Goal: Task Accomplishment & Management: Manage account settings

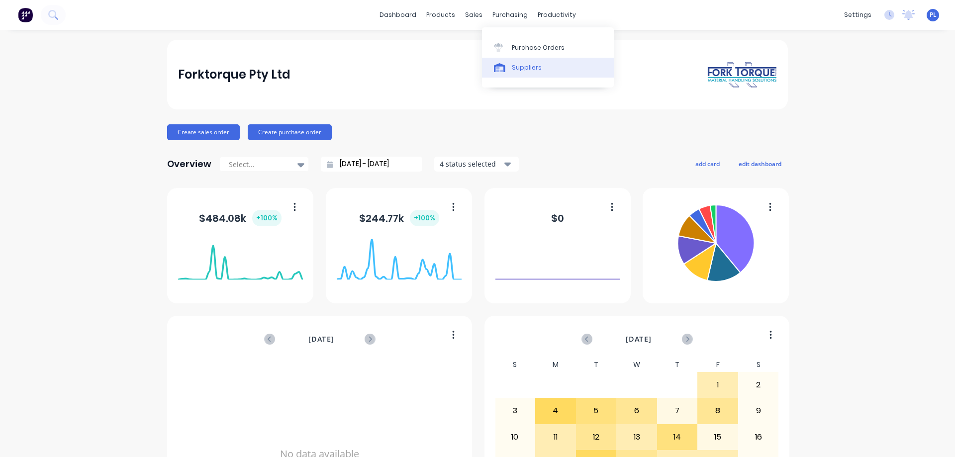
drag, startPoint x: 529, startPoint y: 63, endPoint x: 521, endPoint y: 68, distance: 8.7
click at [527, 64] on div "Suppliers" at bounding box center [527, 67] width 30 height 9
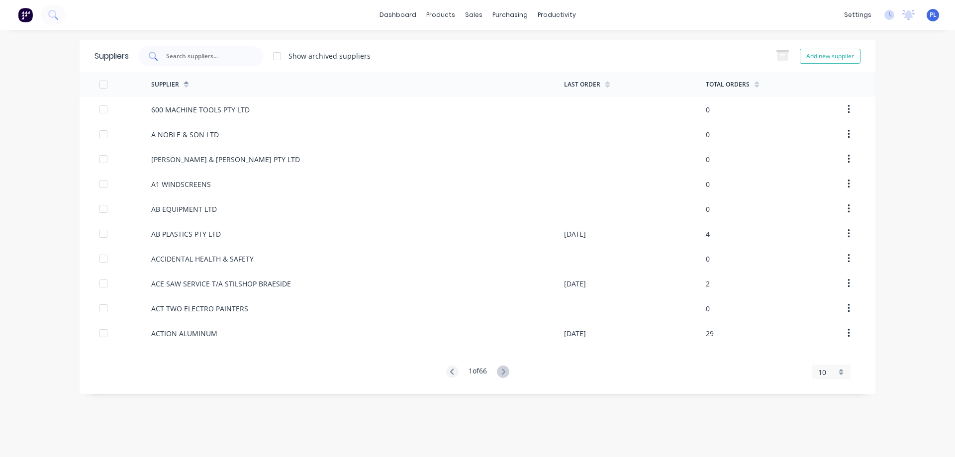
click at [180, 59] on input "text" at bounding box center [206, 56] width 83 height 10
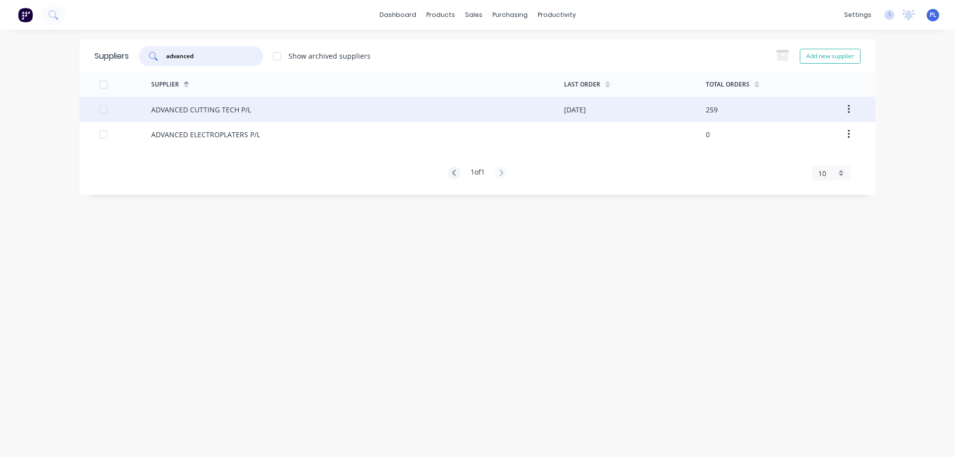
type input "advanced"
click at [208, 107] on div "ADVANCED CUTTING TECH P/L" at bounding box center [201, 109] width 100 height 10
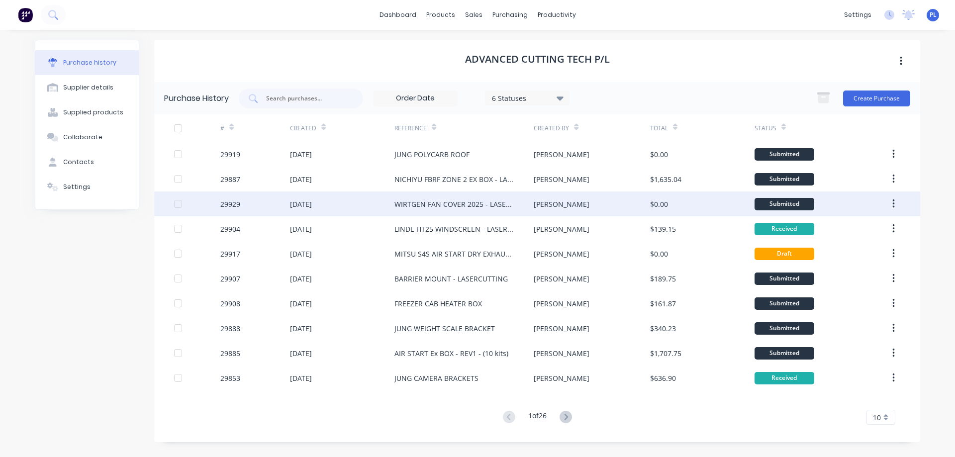
click at [421, 208] on div "WIRTGEN FAN COVER 2025 - LASERCUTTING" at bounding box center [454, 204] width 119 height 10
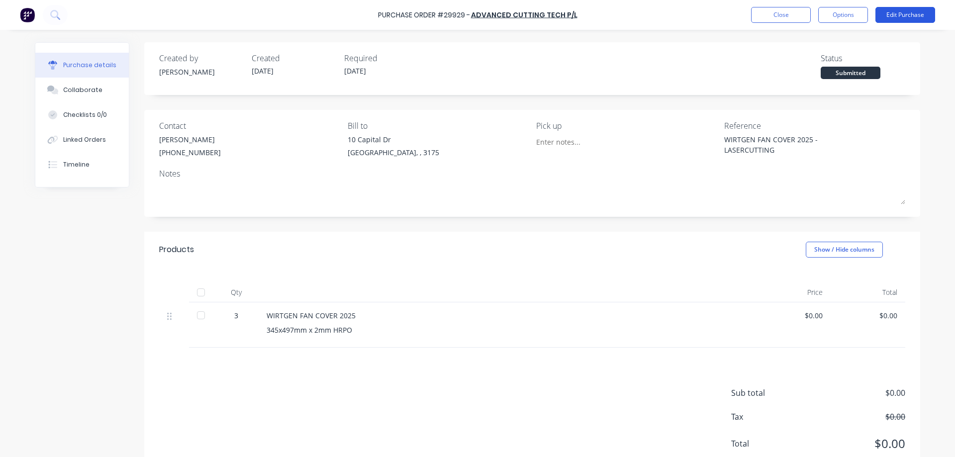
click at [906, 15] on button "Edit Purchase" at bounding box center [906, 15] width 60 height 16
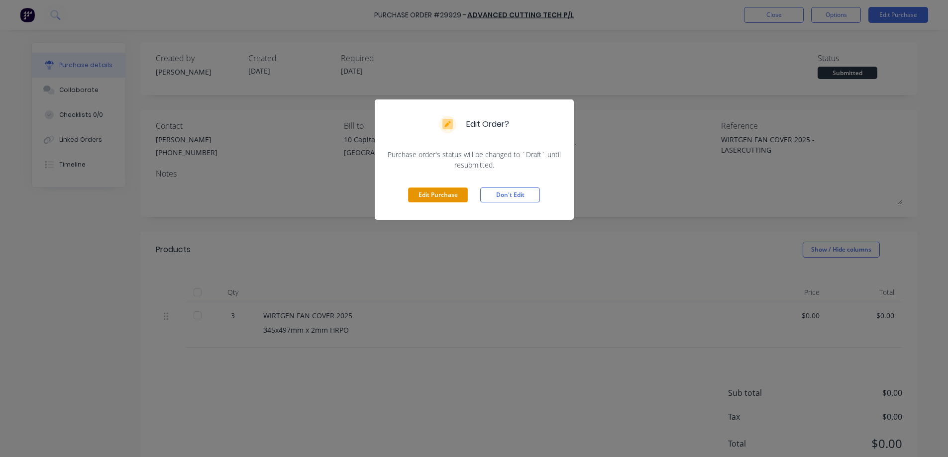
click at [438, 194] on button "Edit Purchase" at bounding box center [438, 195] width 60 height 15
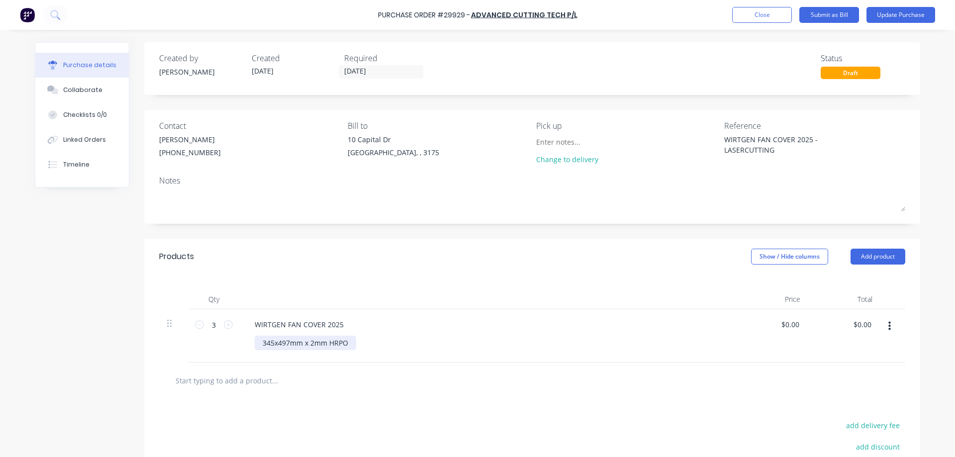
type textarea "x"
click at [345, 344] on div "345x497mm x 2mm HRPO" at bounding box center [306, 343] width 102 height 14
click at [904, 16] on button "Update Purchase" at bounding box center [901, 15] width 69 height 16
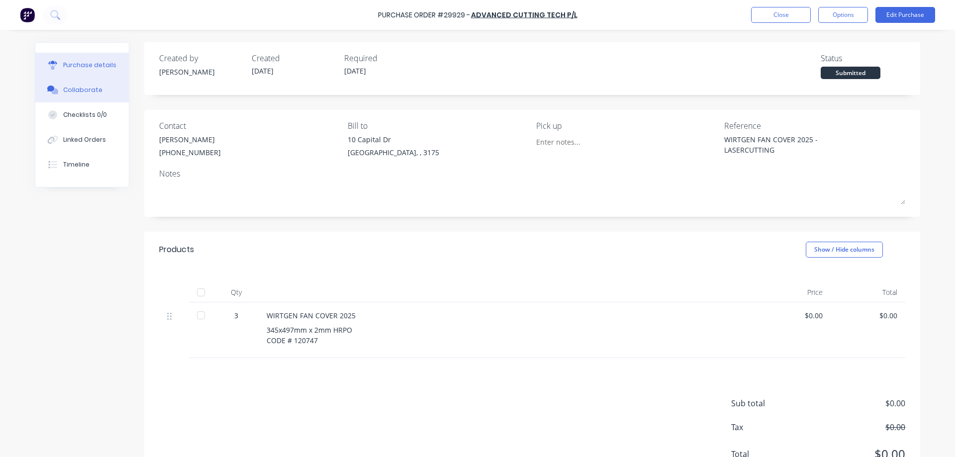
click at [76, 91] on div "Collaborate" at bounding box center [82, 90] width 39 height 9
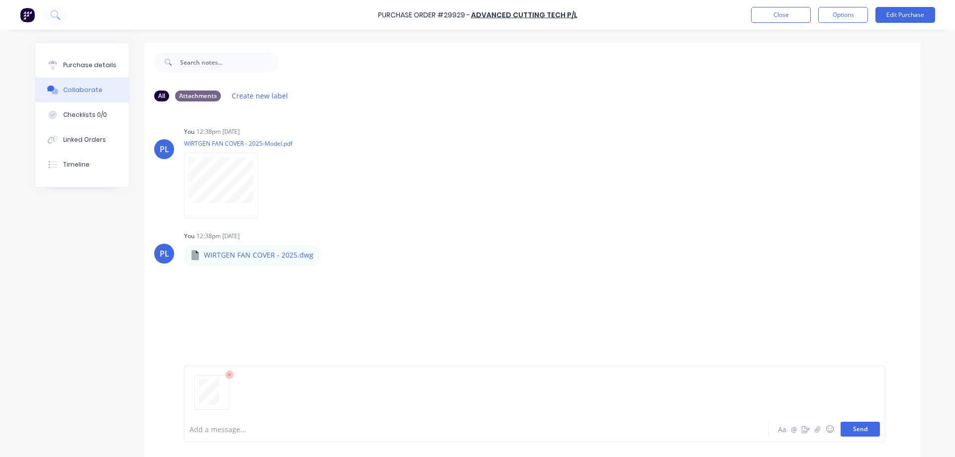
click at [852, 426] on button "Send" at bounding box center [860, 429] width 39 height 15
click at [70, 63] on div "Purchase details" at bounding box center [89, 65] width 53 height 9
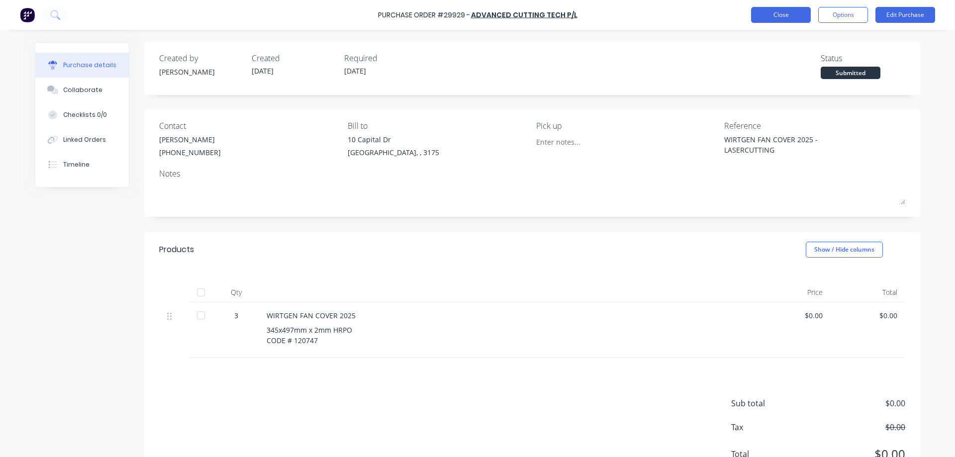
click at [780, 15] on button "Close" at bounding box center [781, 15] width 60 height 16
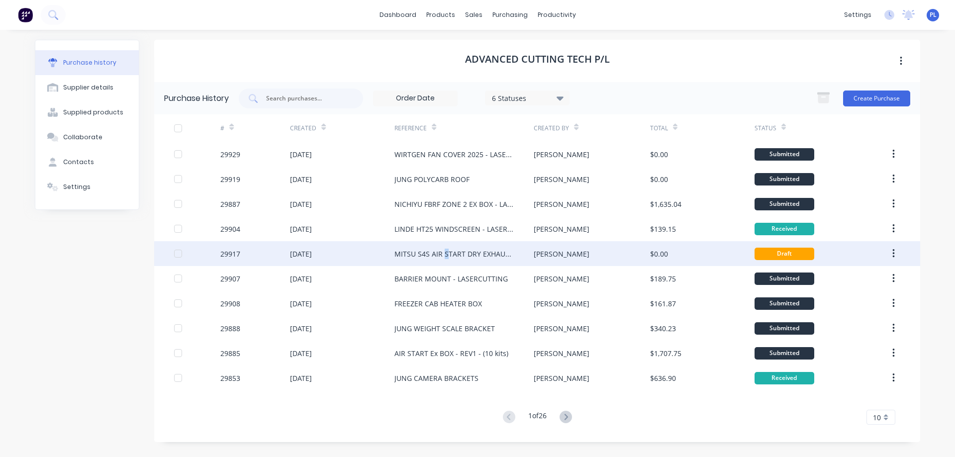
click at [443, 258] on div "MITSU S4S AIR START DRY EXHAUST - LASERCUTTING" at bounding box center [454, 254] width 119 height 10
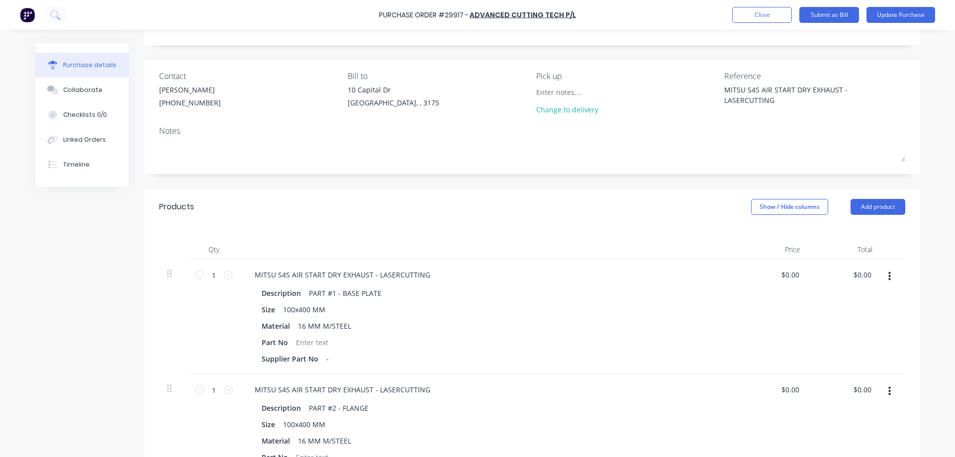
scroll to position [100, 0]
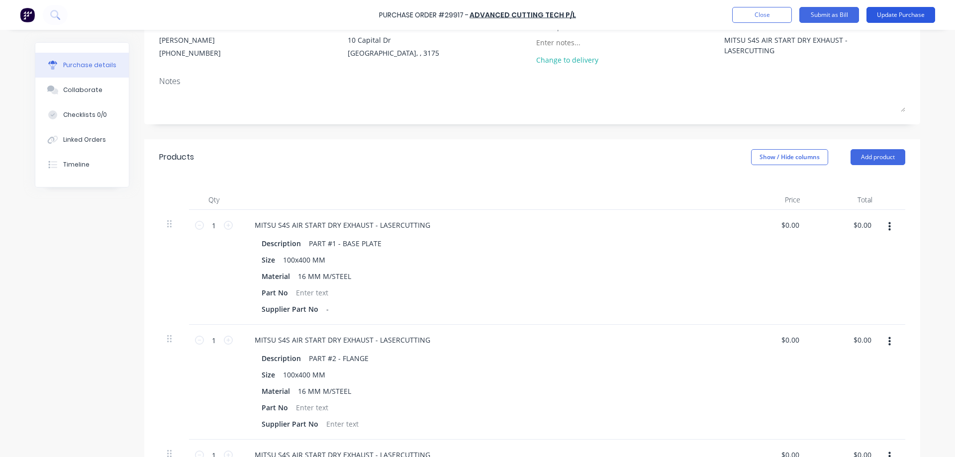
click at [901, 15] on button "Update Purchase" at bounding box center [901, 15] width 69 height 16
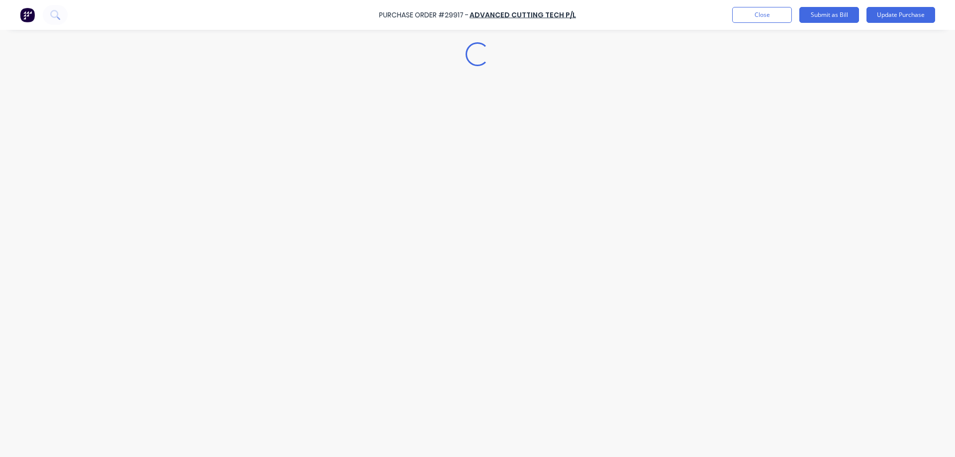
scroll to position [0, 0]
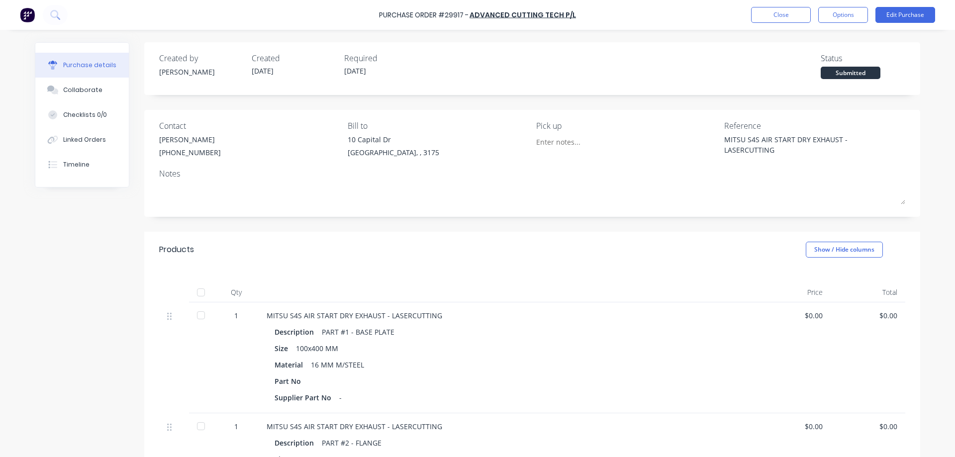
click at [338, 397] on div "Supplier Part No -" at bounding box center [508, 398] width 466 height 14
click at [316, 397] on div "Supplier Part No" at bounding box center [307, 398] width 65 height 14
click at [906, 15] on button "Edit Purchase" at bounding box center [906, 15] width 60 height 16
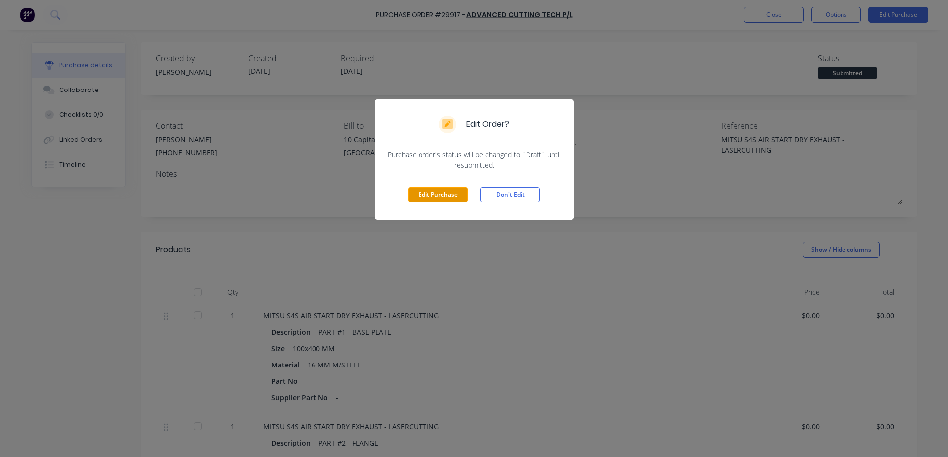
click at [443, 197] on button "Edit Purchase" at bounding box center [438, 195] width 60 height 15
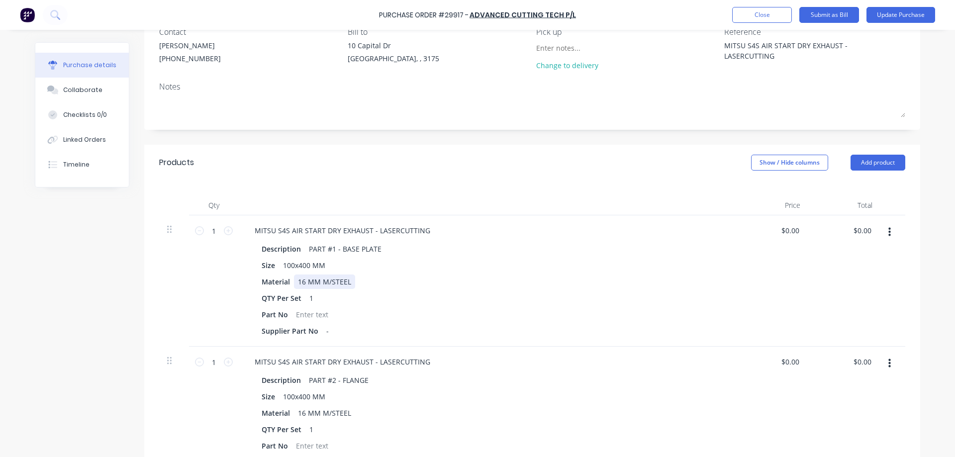
scroll to position [100, 0]
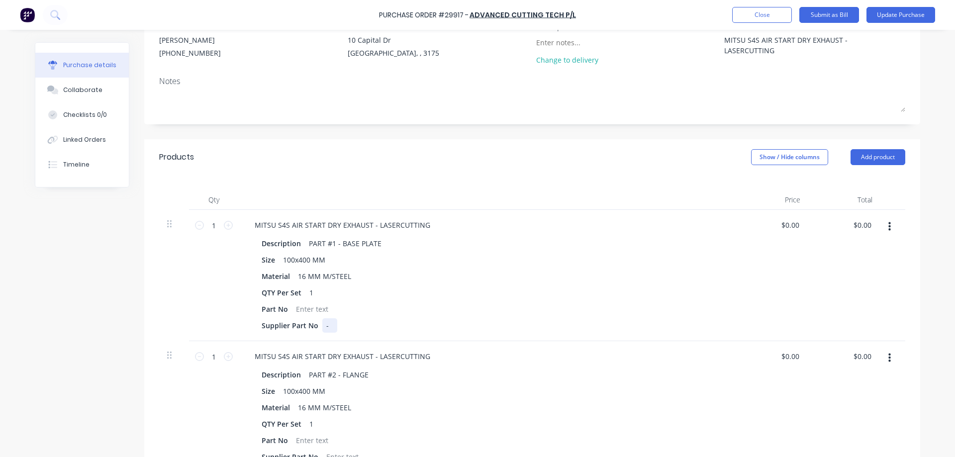
type textarea "x"
click at [328, 327] on div "-" at bounding box center [329, 325] width 15 height 14
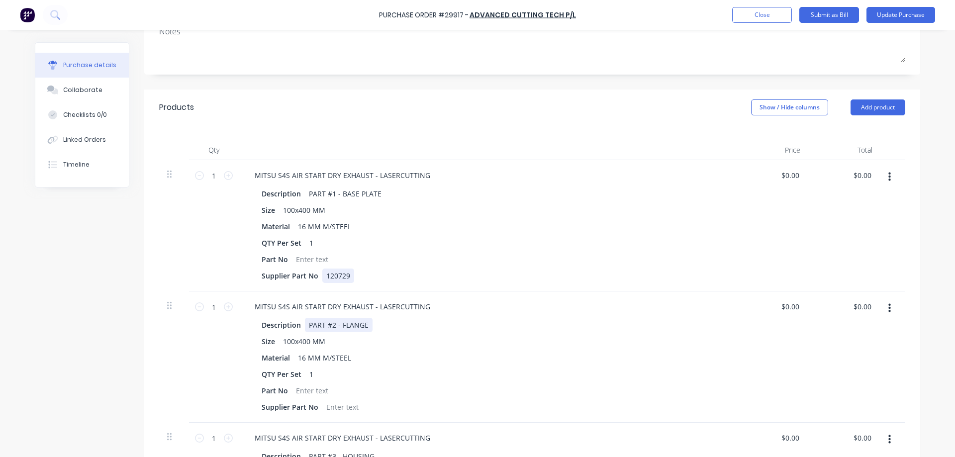
scroll to position [199, 0]
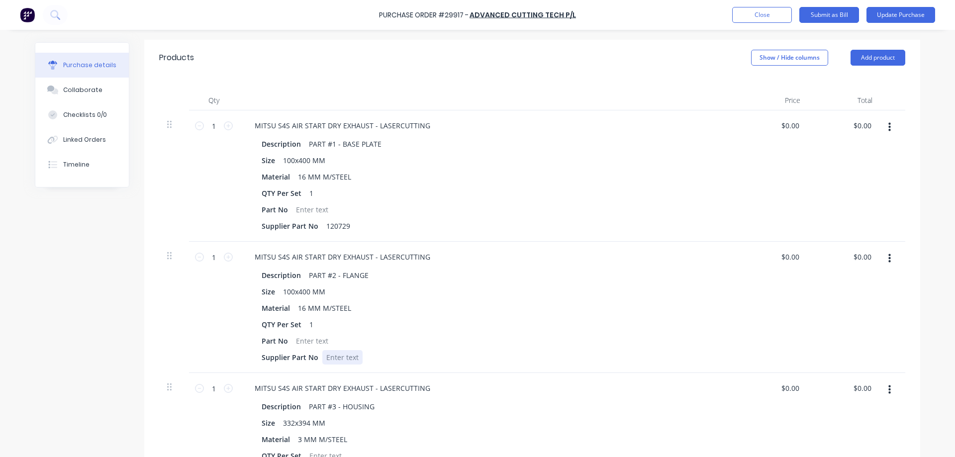
type textarea "x"
click at [334, 357] on div at bounding box center [342, 357] width 40 height 14
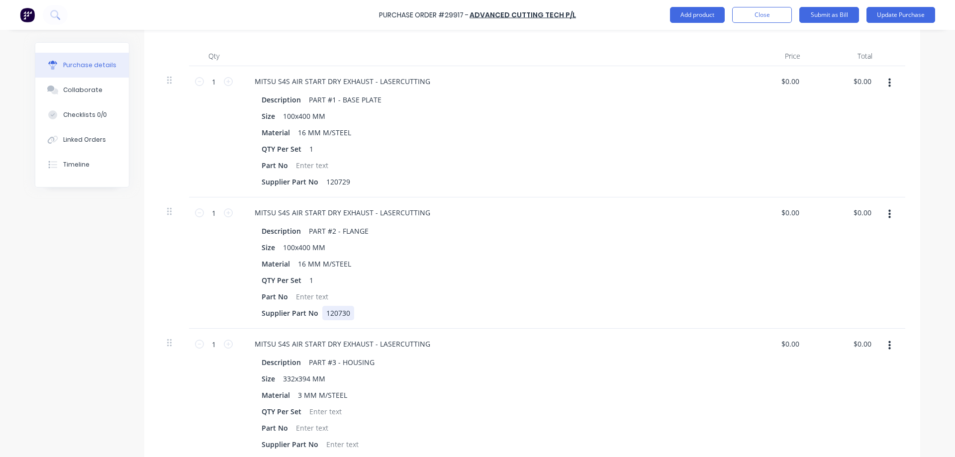
scroll to position [299, 0]
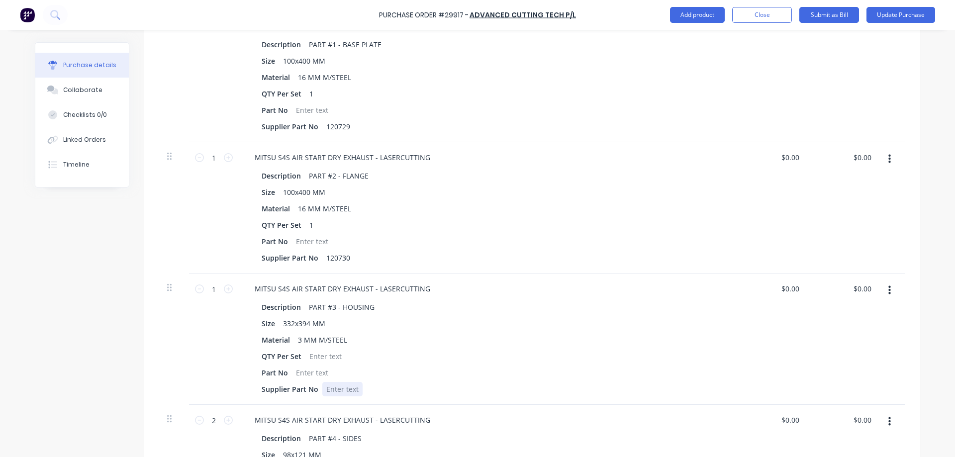
type textarea "x"
click at [342, 390] on div at bounding box center [342, 389] width 40 height 14
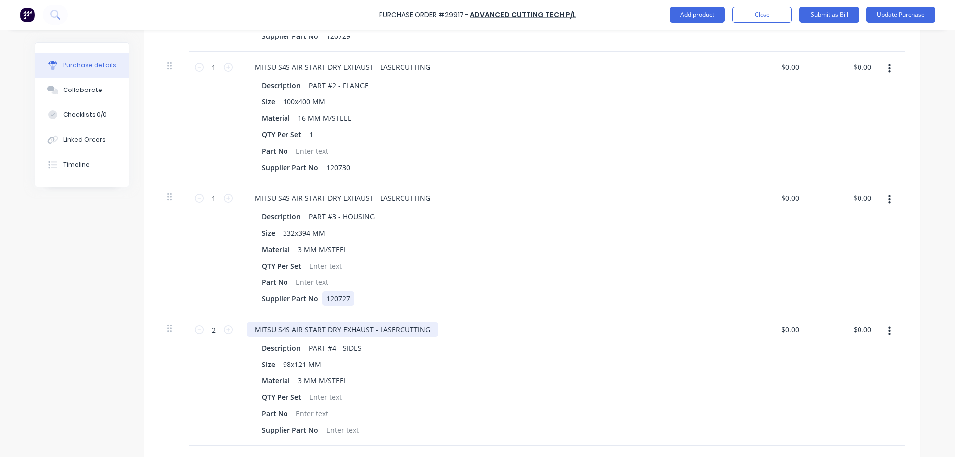
scroll to position [398, 0]
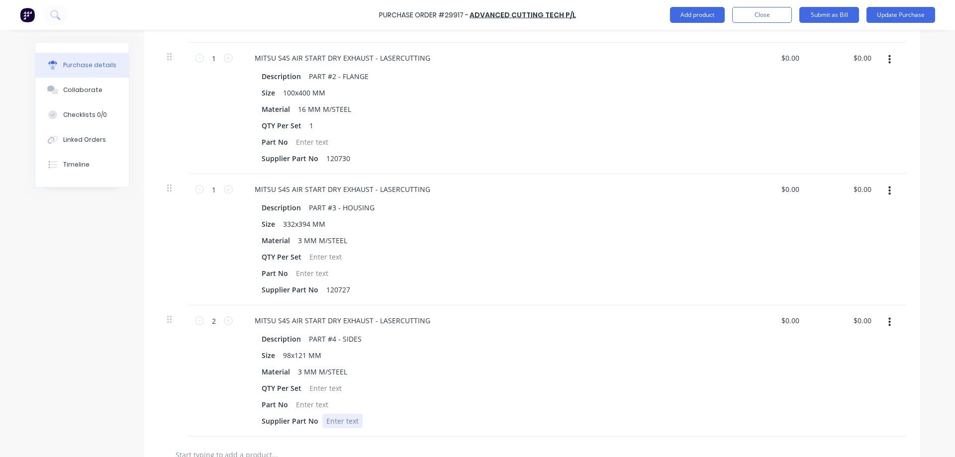
type textarea "x"
click at [334, 421] on div at bounding box center [342, 421] width 40 height 14
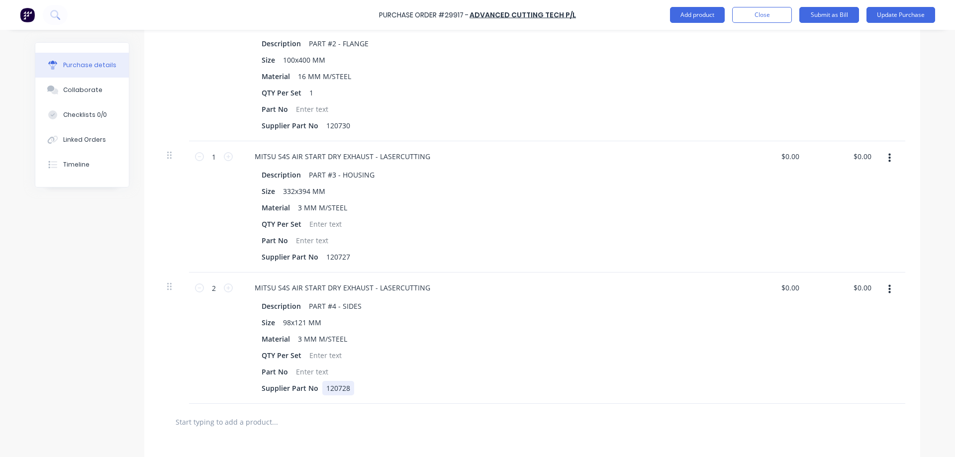
scroll to position [498, 0]
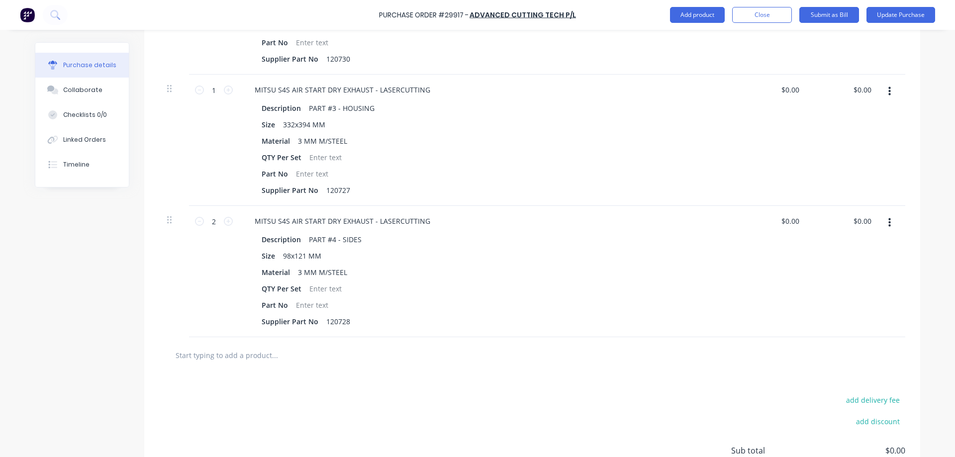
click at [386, 375] on div "add delivery fee add discount Sub total $0.00 Tax $0.00 Total $0.00" at bounding box center [532, 456] width 776 height 164
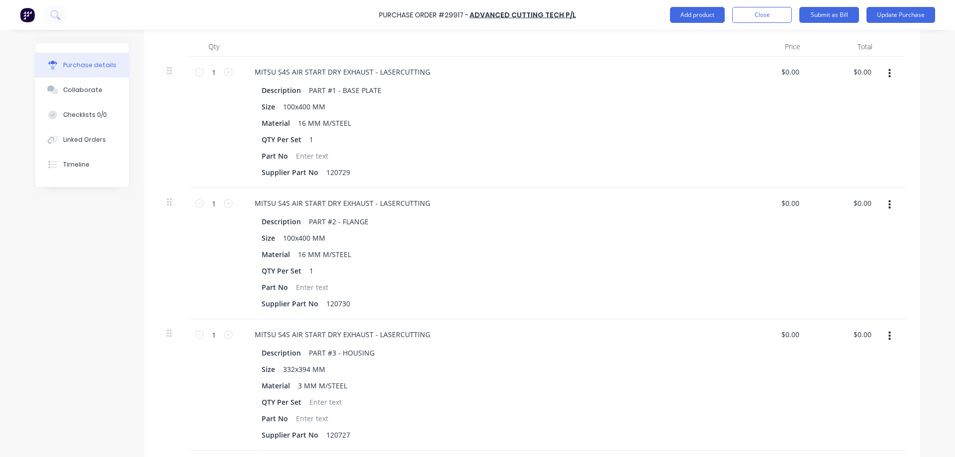
scroll to position [249, 0]
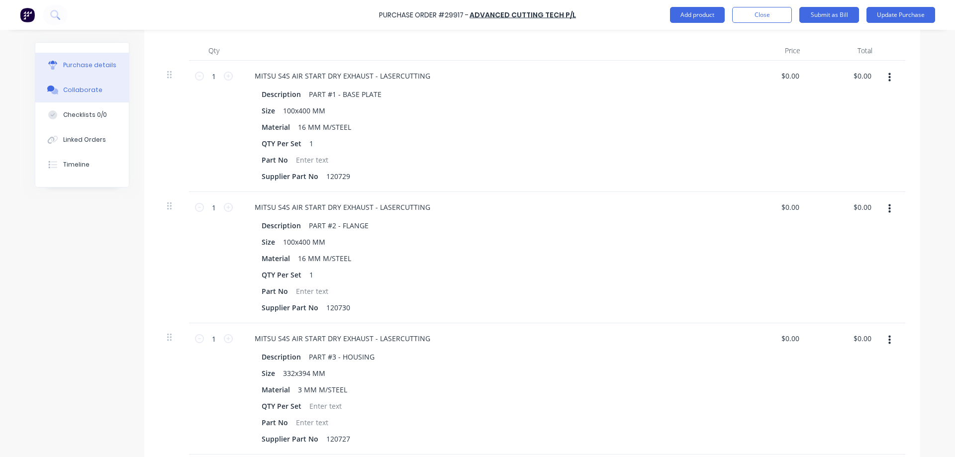
click at [73, 90] on div "Collaborate" at bounding box center [82, 90] width 39 height 9
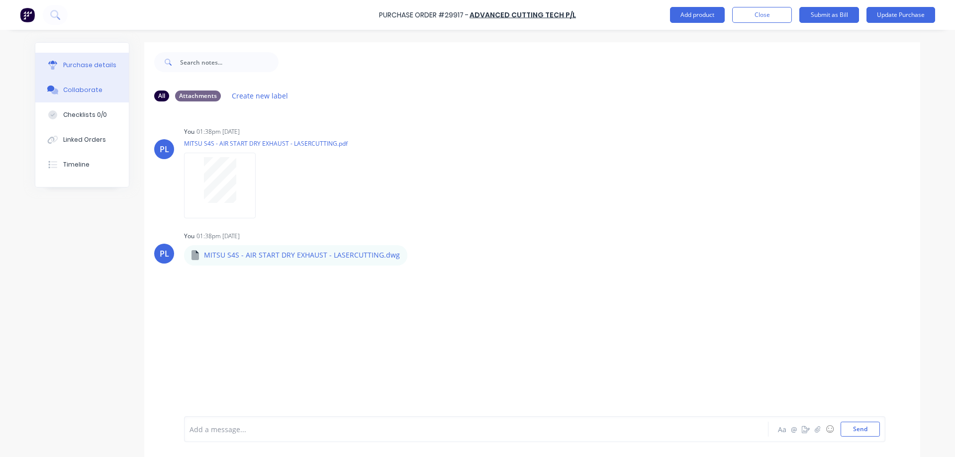
click at [84, 67] on div "Purchase details" at bounding box center [89, 65] width 53 height 9
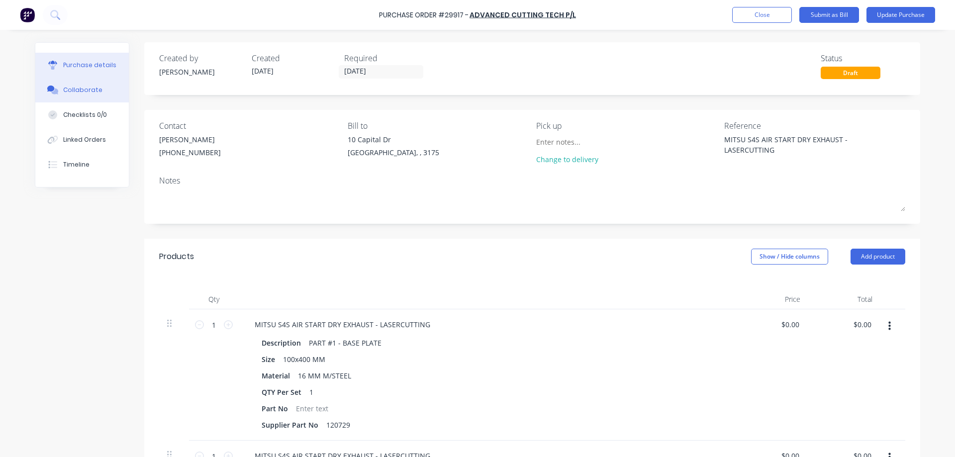
click at [92, 90] on div "Collaborate" at bounding box center [82, 90] width 39 height 9
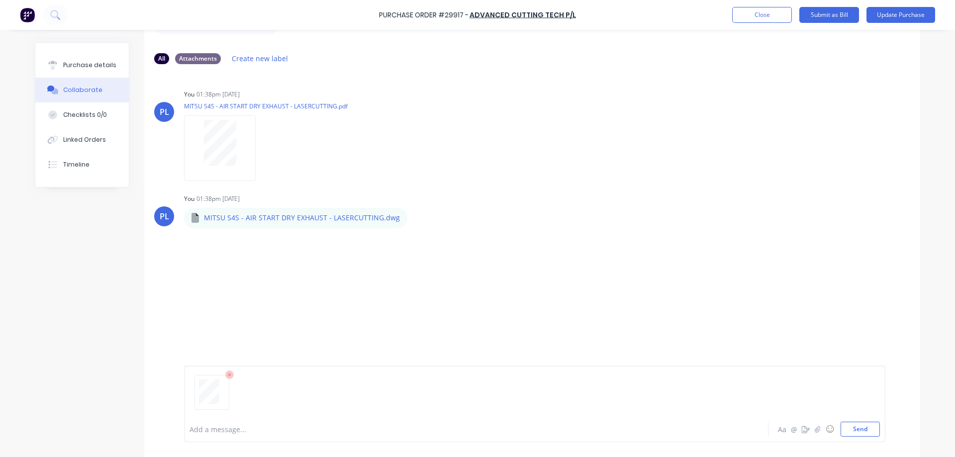
scroll to position [76, 0]
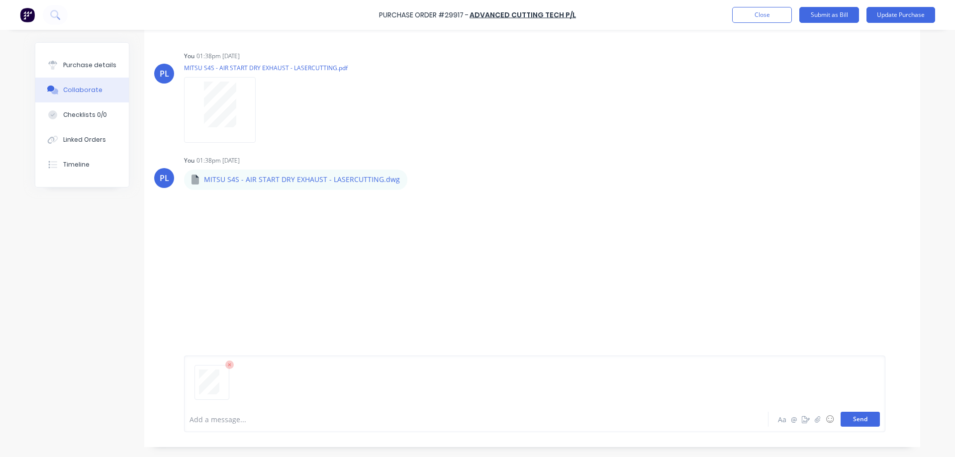
click at [863, 417] on button "Send" at bounding box center [860, 419] width 39 height 15
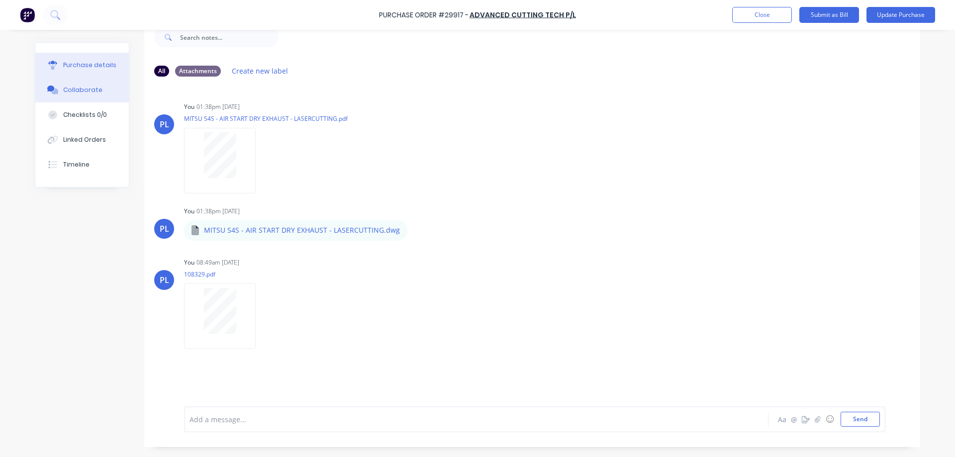
click at [83, 68] on div "Purchase details" at bounding box center [89, 65] width 53 height 9
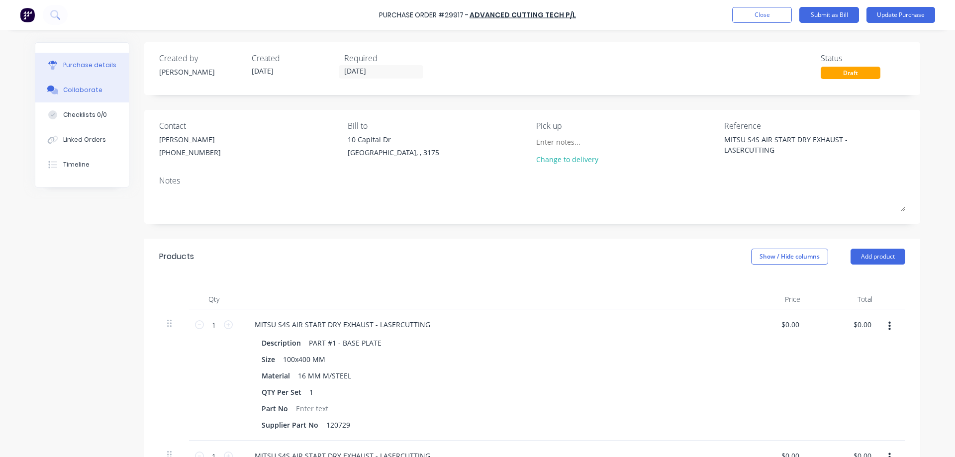
click at [69, 84] on button "Collaborate" at bounding box center [82, 90] width 94 height 25
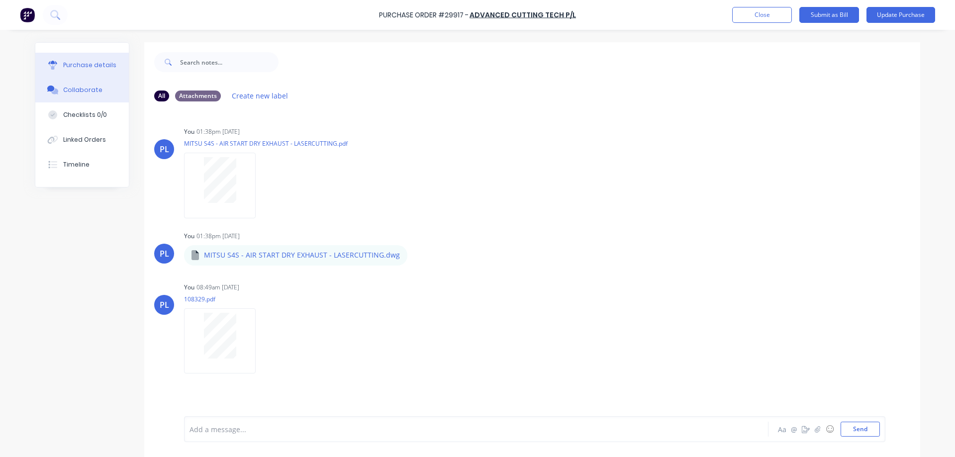
click at [85, 65] on div "Purchase details" at bounding box center [89, 65] width 53 height 9
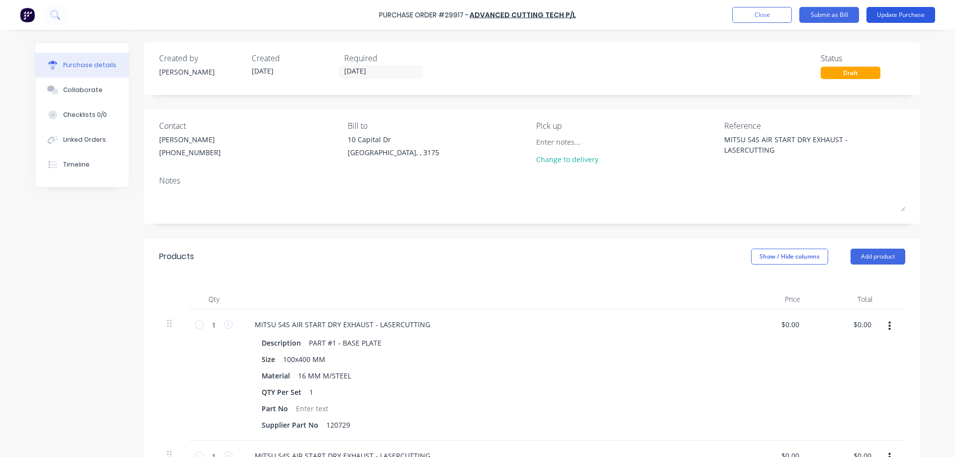
click at [884, 15] on button "Update Purchase" at bounding box center [901, 15] width 69 height 16
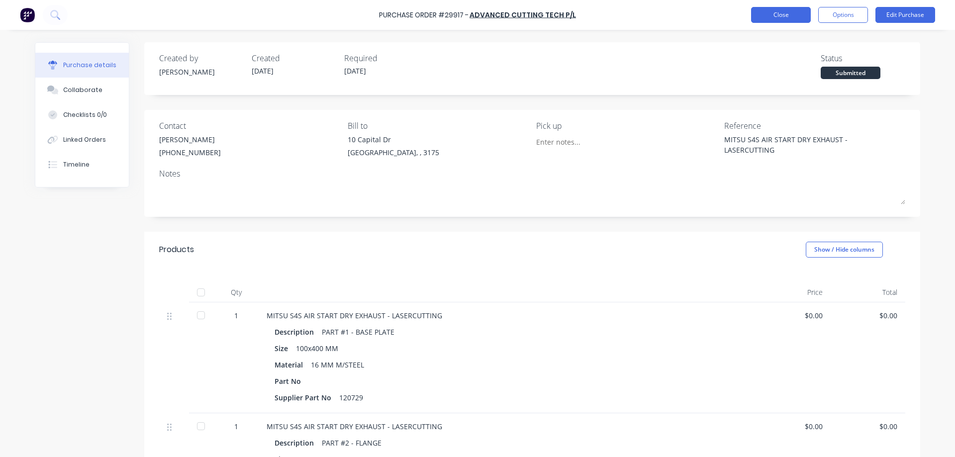
click at [775, 17] on button "Close" at bounding box center [781, 15] width 60 height 16
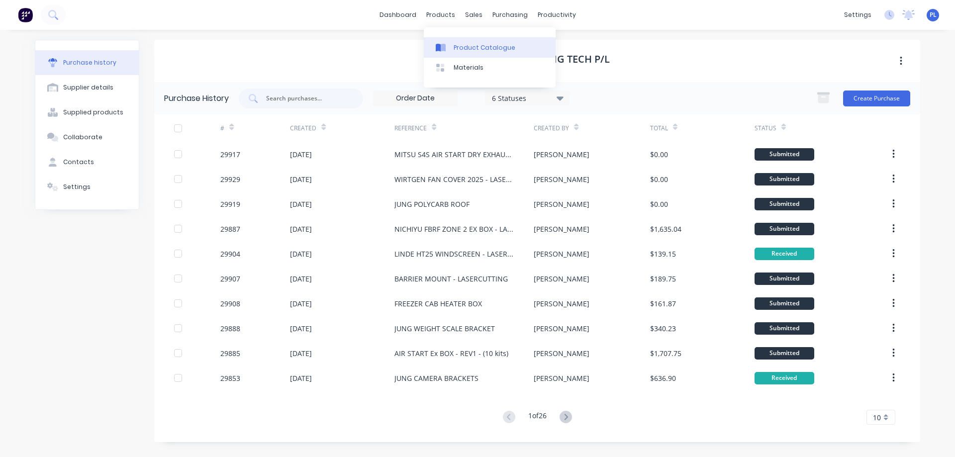
click at [454, 44] on div "Product Catalogue" at bounding box center [485, 47] width 62 height 9
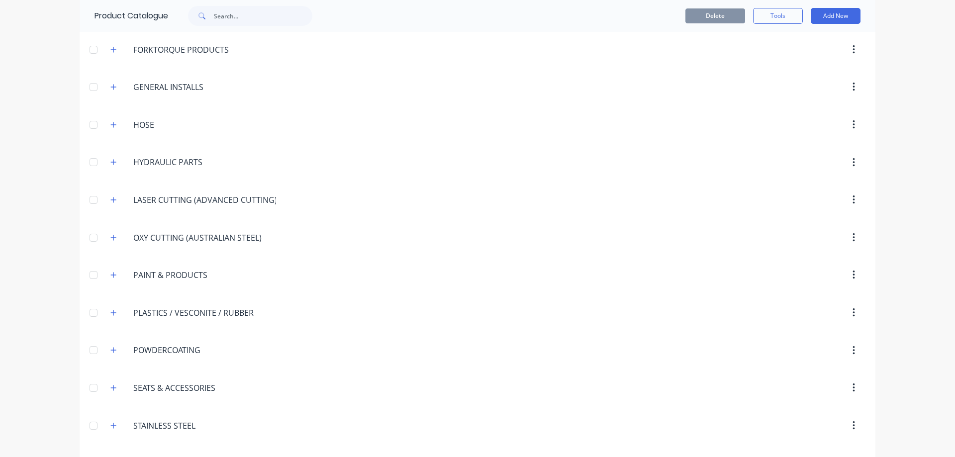
scroll to position [1012, 0]
click at [111, 200] on icon "button" at bounding box center [113, 201] width 6 height 7
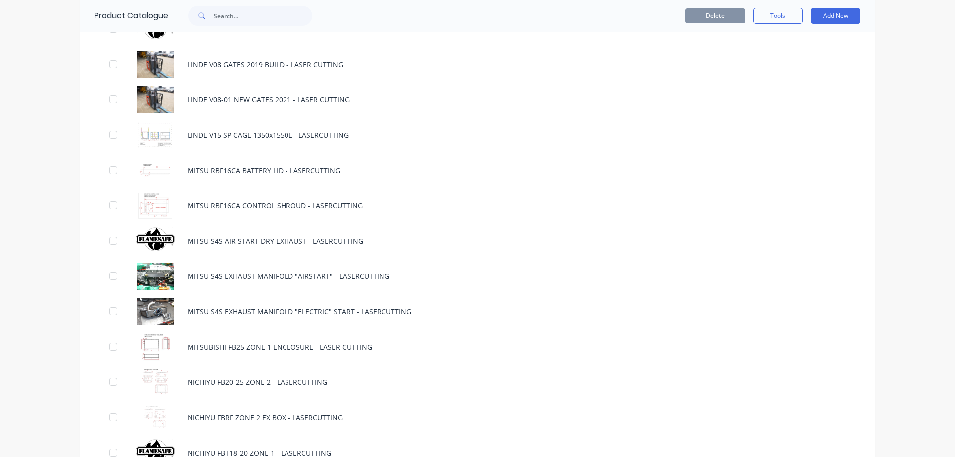
scroll to position [2953, 0]
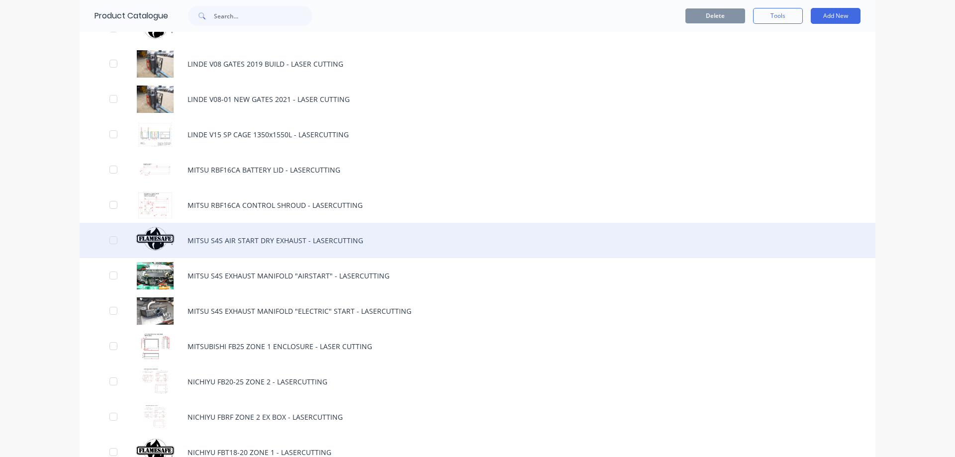
click at [285, 247] on div "MITSU S4S AIR START DRY EXHAUST - LASERCUTTING" at bounding box center [478, 240] width 796 height 35
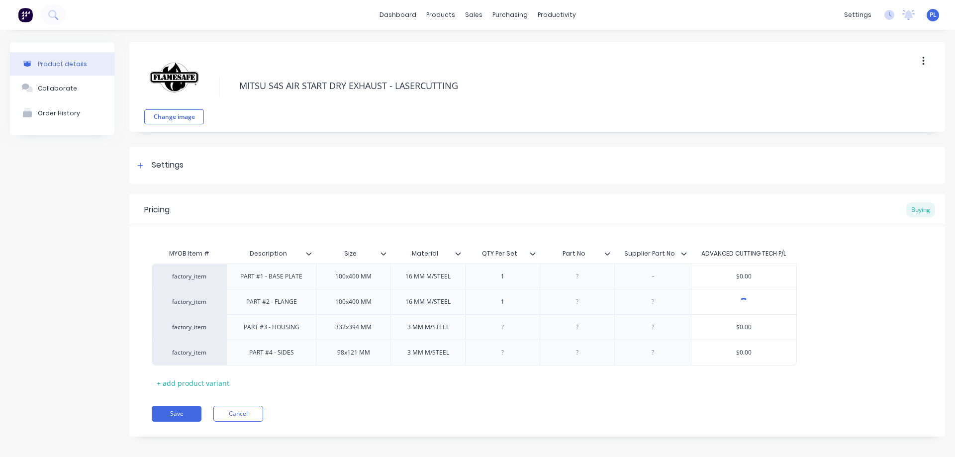
type textarea "x"
click at [668, 278] on div "-" at bounding box center [653, 276] width 50 height 13
type textarea "x"
click at [666, 303] on div at bounding box center [653, 302] width 50 height 13
type textarea "x"
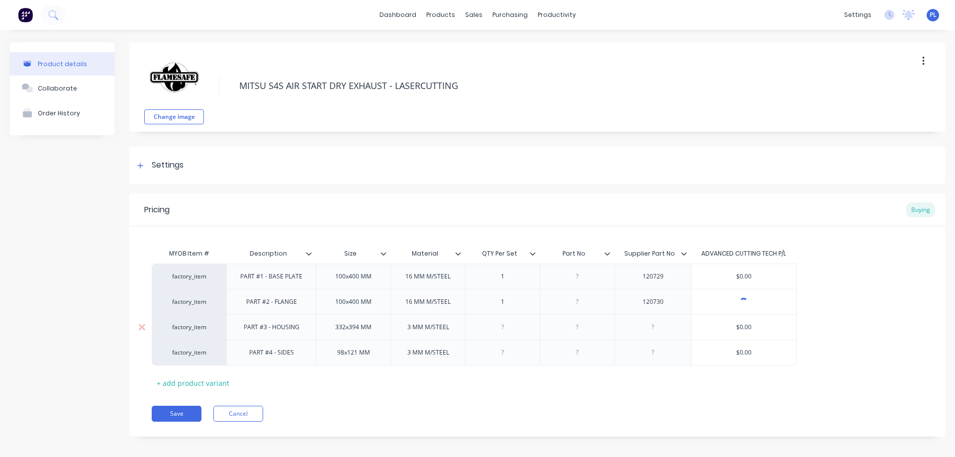
click at [656, 333] on div at bounding box center [653, 327] width 50 height 13
type textarea "x"
click at [678, 349] on div at bounding box center [653, 352] width 50 height 13
type textarea "x"
click at [513, 331] on div at bounding box center [503, 327] width 50 height 13
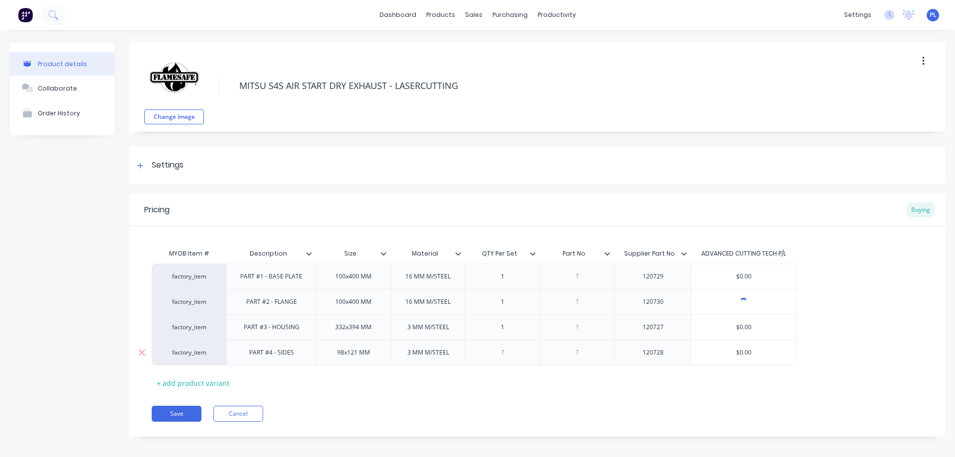
type textarea "x"
click at [512, 356] on div at bounding box center [503, 352] width 50 height 13
click at [461, 397] on div "Pricing Buying MYOB Item # Description Size Material QTY Per Set Part No Suppli…" at bounding box center [537, 315] width 816 height 243
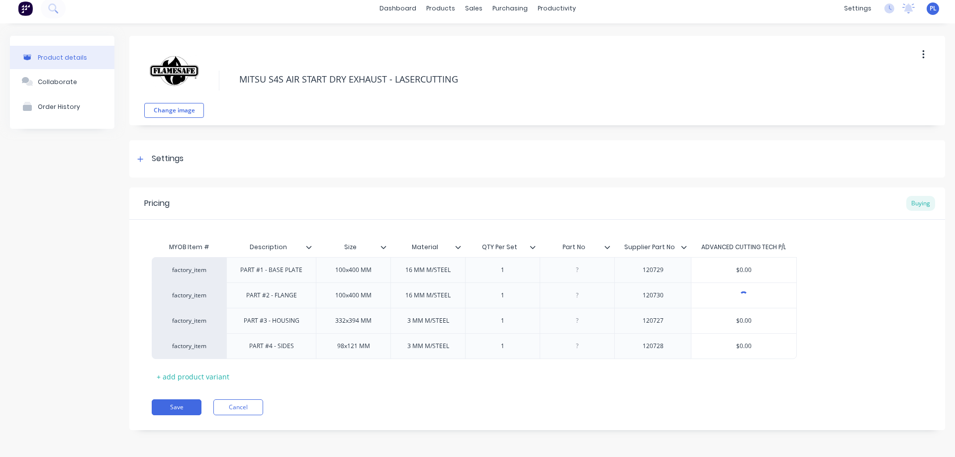
scroll to position [7, 0]
click at [48, 86] on button "Collaborate" at bounding box center [62, 81] width 104 height 25
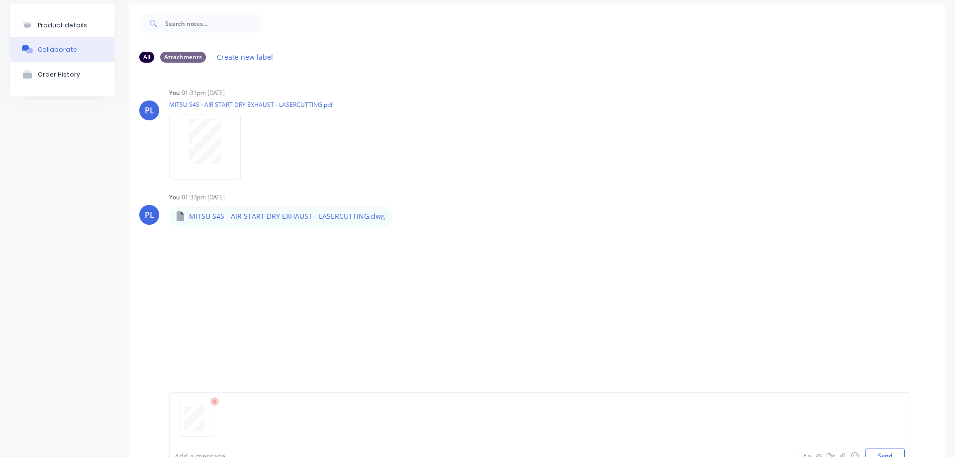
scroll to position [78, 0]
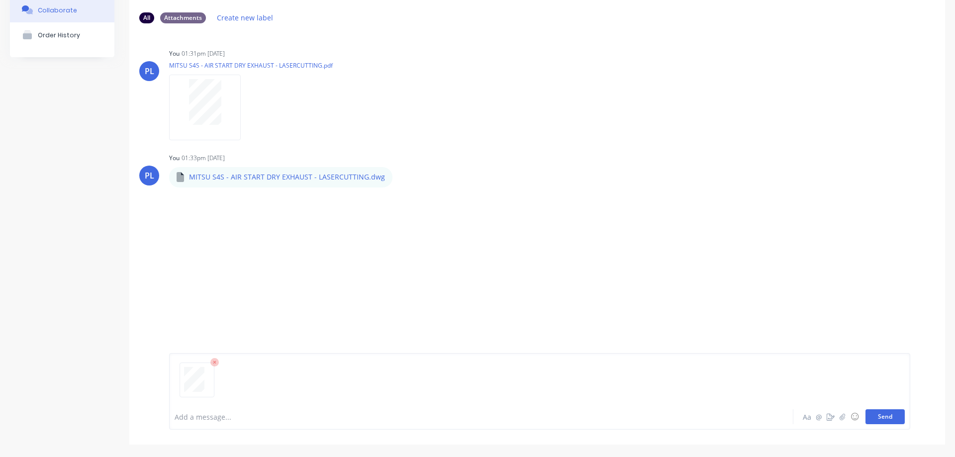
click at [876, 418] on button "Send" at bounding box center [885, 417] width 39 height 15
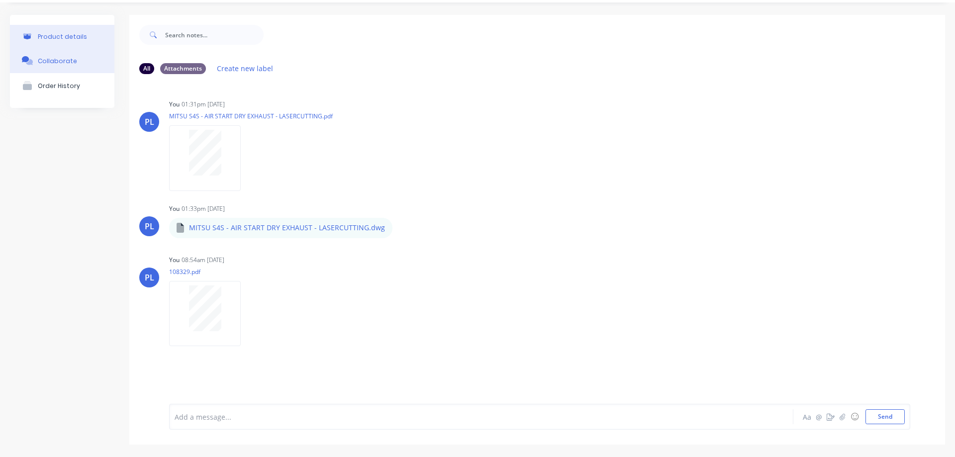
click at [46, 40] on div "Product details" at bounding box center [62, 36] width 49 height 7
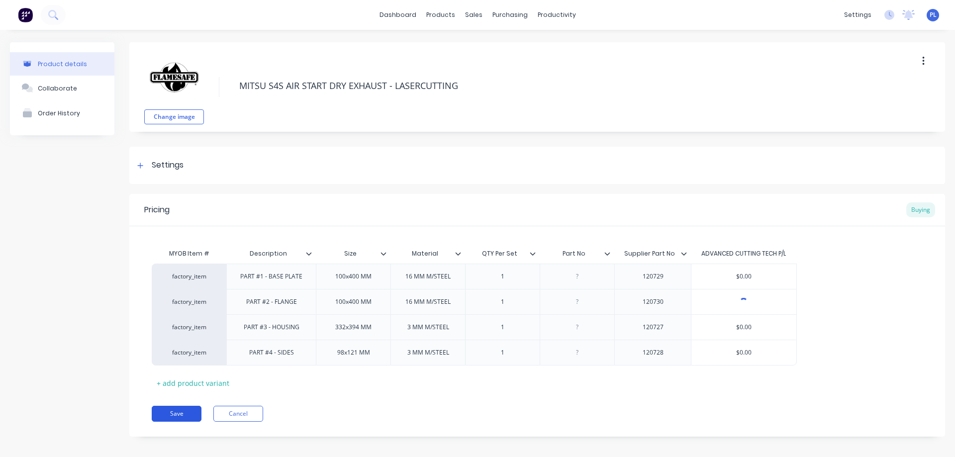
click at [175, 414] on button "Save" at bounding box center [177, 414] width 50 height 16
type textarea "x"
